Goal: Task Accomplishment & Management: Use online tool/utility

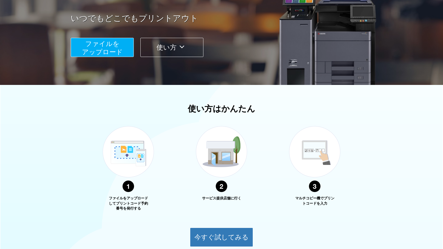
scroll to position [140, 0]
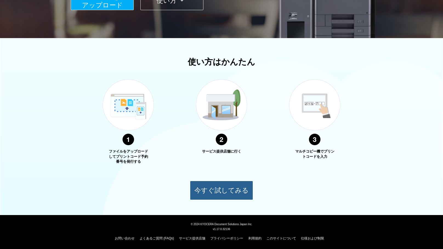
click at [221, 195] on button "今すぐ試してみる" at bounding box center [221, 190] width 63 height 19
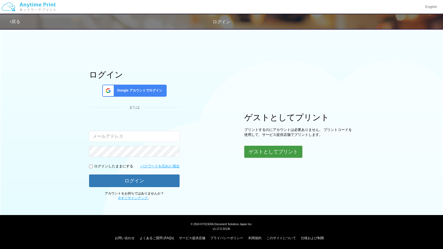
click at [284, 155] on button "ゲストとしてプリント" at bounding box center [273, 152] width 58 height 12
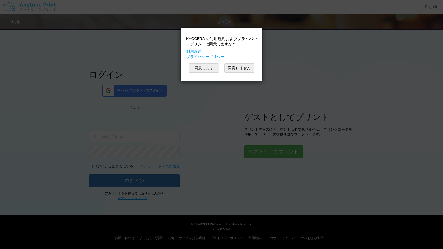
click at [207, 70] on button "同意します" at bounding box center [204, 67] width 30 height 9
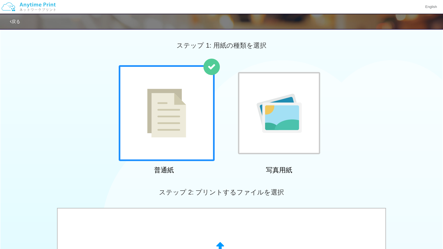
click at [207, 70] on icon at bounding box center [211, 67] width 8 height 8
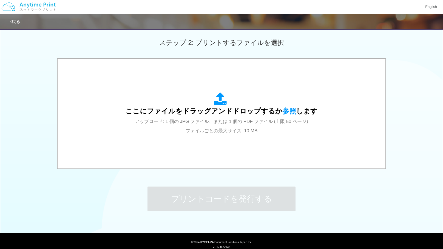
scroll to position [151, 0]
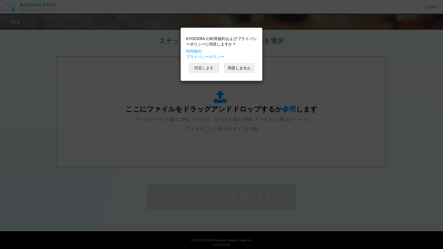
click at [199, 69] on button "同意します" at bounding box center [204, 67] width 30 height 9
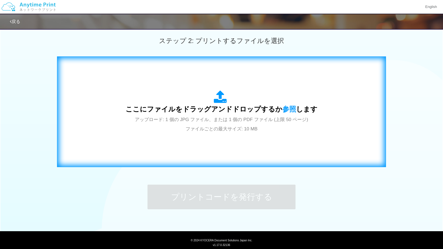
click at [195, 88] on div "ここにファイルをドラッグアンドドロップするか 参照 します アップロード: 1 個の JPG ファイル、または 1 個の PDF ファイル (上限 50 ペー…" at bounding box center [221, 111] width 317 height 99
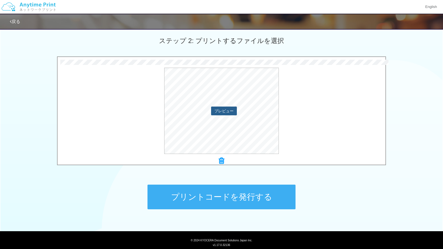
click at [230, 113] on button "プレビュー" at bounding box center [224, 111] width 26 height 9
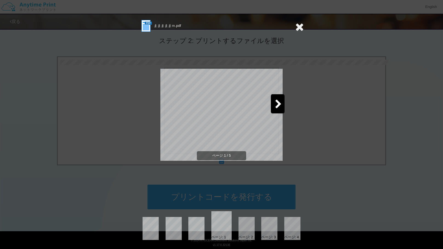
click at [277, 102] on icon at bounding box center [278, 105] width 7 height 10
click at [297, 30] on icon at bounding box center [299, 26] width 8 height 11
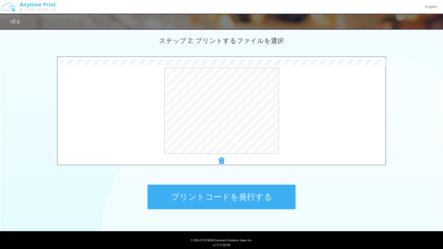
click at [219, 158] on icon at bounding box center [221, 160] width 5 height 7
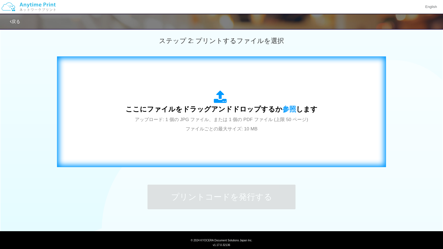
click at [249, 122] on span "アップロード: 1 個の JPG ファイル、または 1 個の PDF ファイル (上限 50 ページ) ファイルごとの最大サイズ: 10 MB" at bounding box center [221, 124] width 173 height 15
click at [257, 127] on div "ここにファイルをドラッグアンドドロップするか 参照 します アップロード: 1 個の JPG ファイル、または 1 個の PDF ファイル (上限 50 ペー…" at bounding box center [221, 111] width 192 height 43
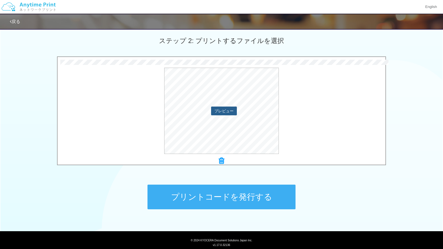
click at [226, 110] on button "プレビュー" at bounding box center [224, 111] width 26 height 9
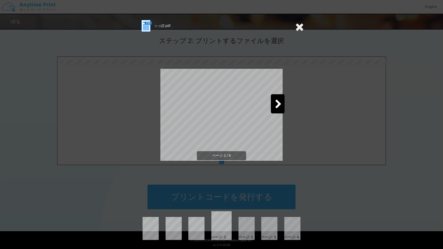
click at [278, 108] on icon at bounding box center [278, 105] width 7 height 10
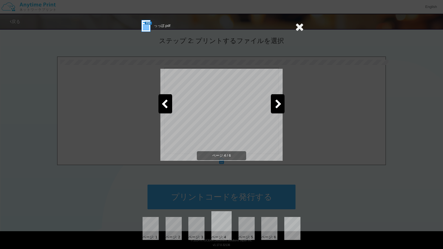
click at [278, 108] on icon at bounding box center [278, 105] width 7 height 10
click at [297, 30] on icon at bounding box center [299, 26] width 8 height 11
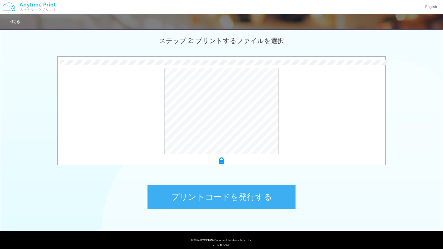
click at [243, 194] on button "プリントコードを発行する" at bounding box center [221, 197] width 148 height 25
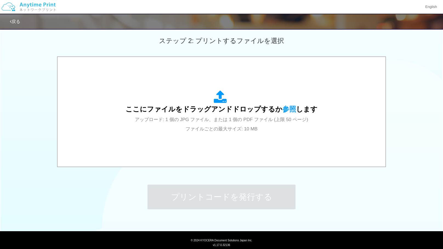
scroll to position [0, 0]
